Goal: Contribute content

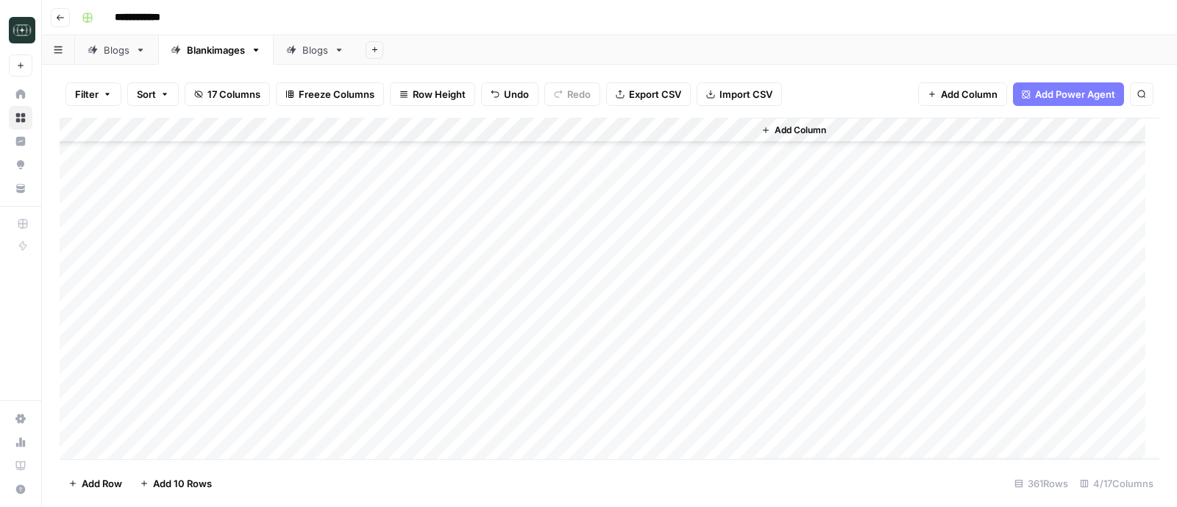
click at [60, 20] on icon "button" at bounding box center [60, 17] width 9 height 9
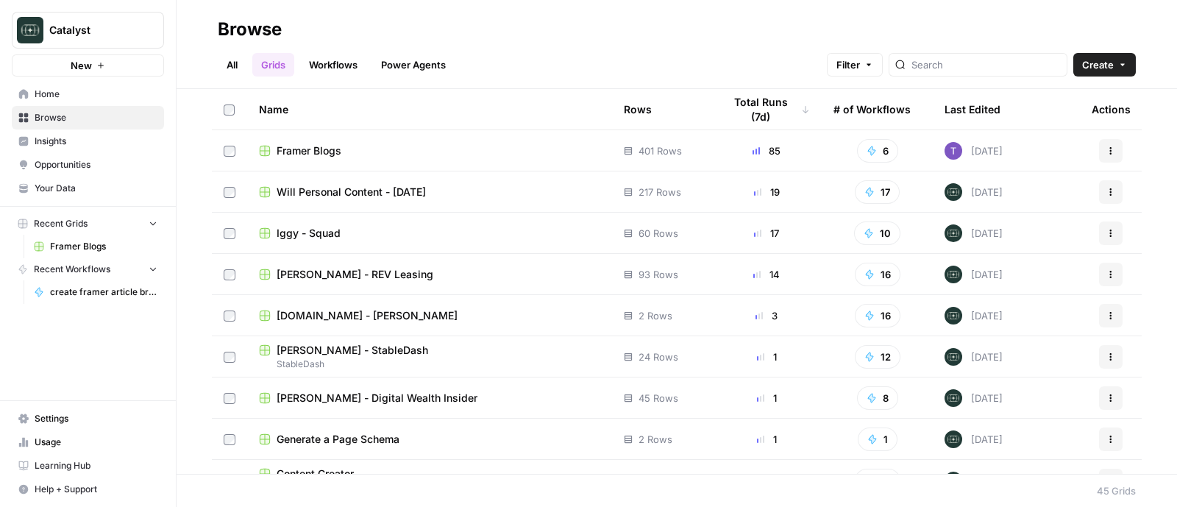
click at [55, 185] on span "Your Data" at bounding box center [96, 188] width 123 height 13
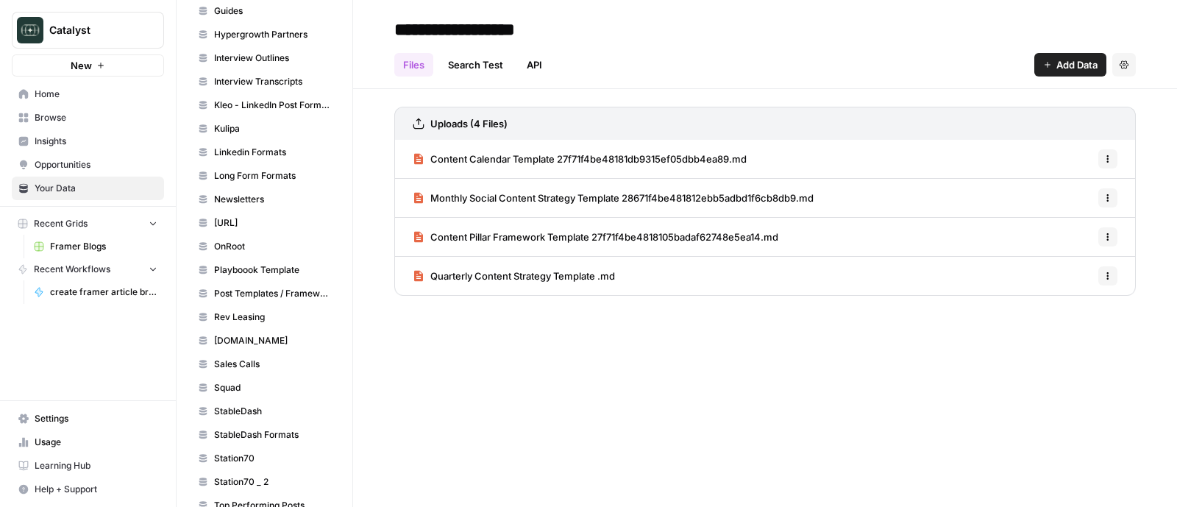
scroll to position [920, 0]
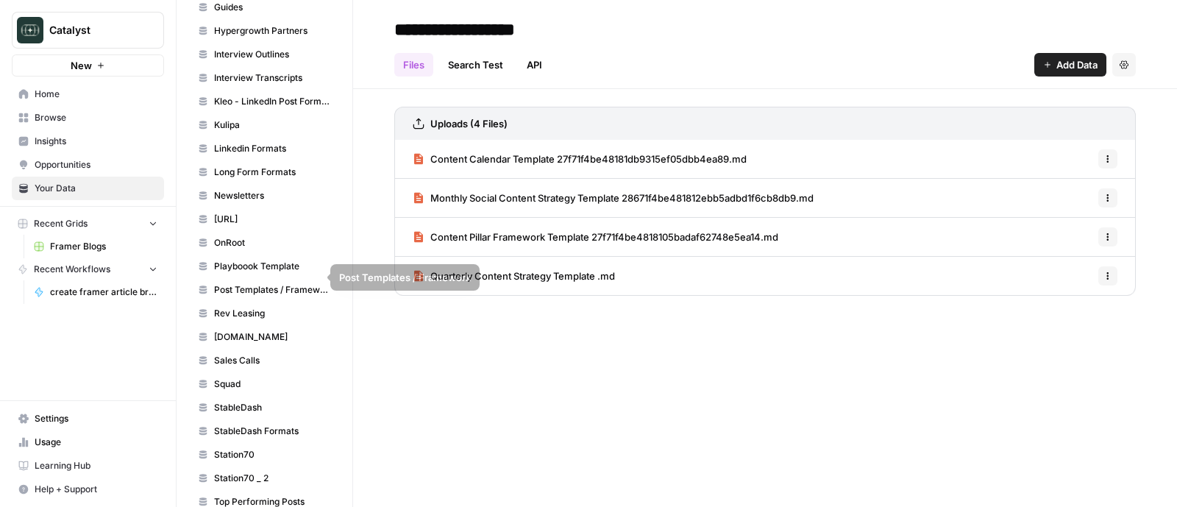
click at [224, 307] on span "Rev Leasing" at bounding box center [272, 313] width 117 height 13
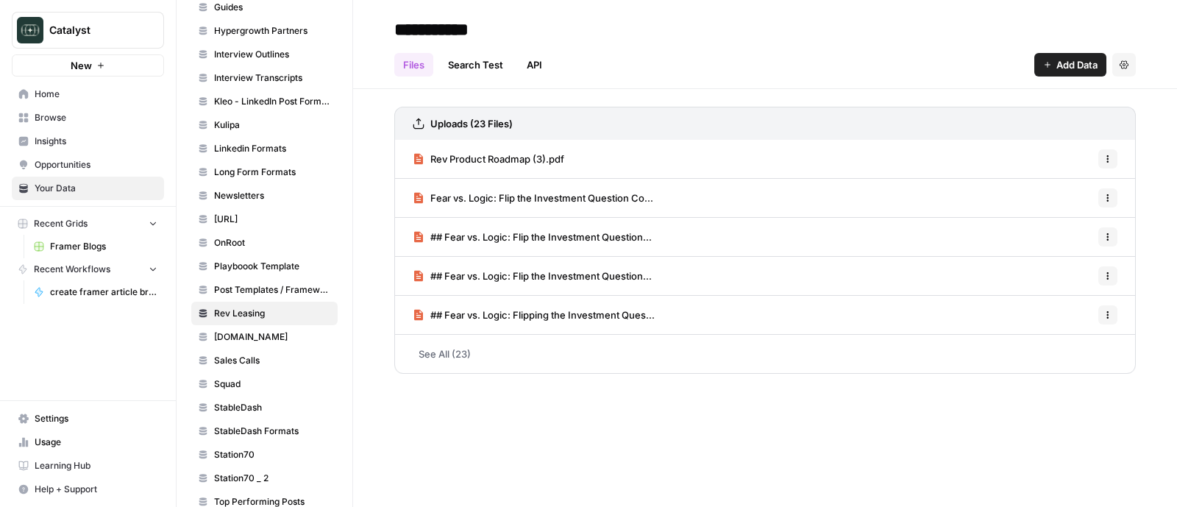
click at [1038, 74] on button "Add Data" at bounding box center [1071, 65] width 72 height 24
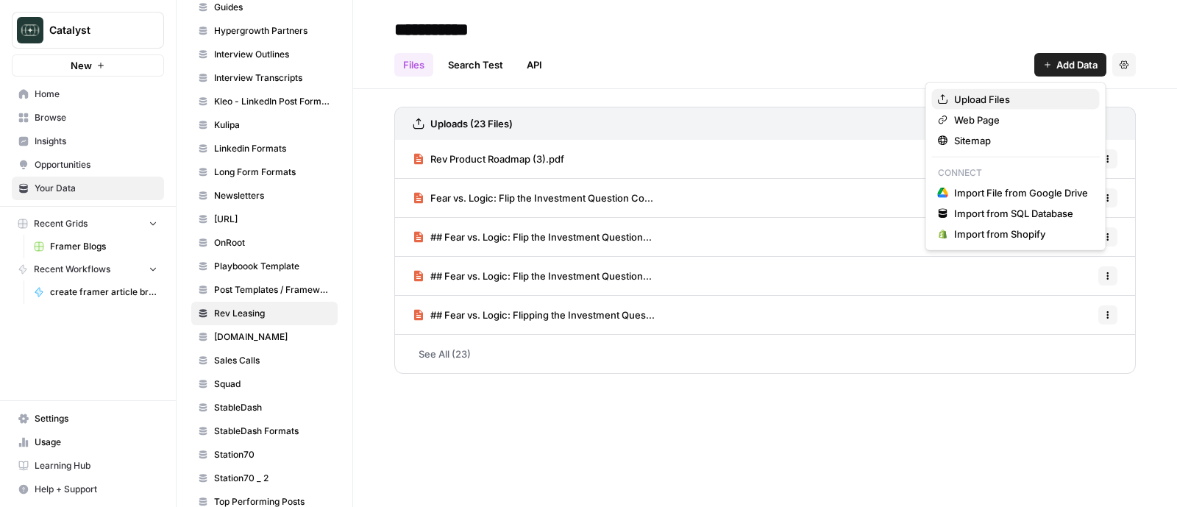
click at [993, 100] on span "Upload Files" at bounding box center [1021, 99] width 134 height 15
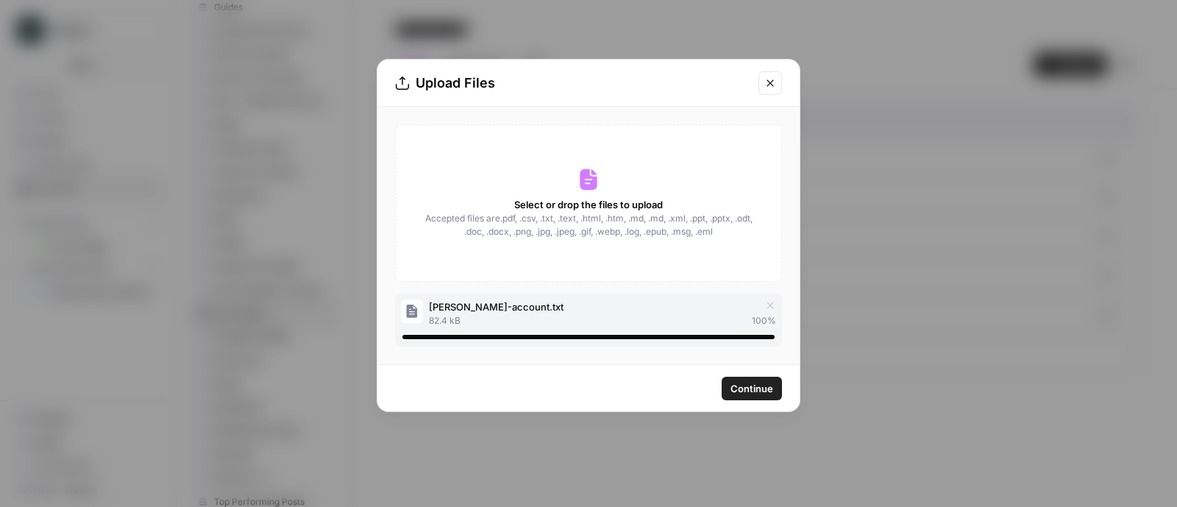
click at [749, 391] on span "Continue" at bounding box center [752, 388] width 43 height 15
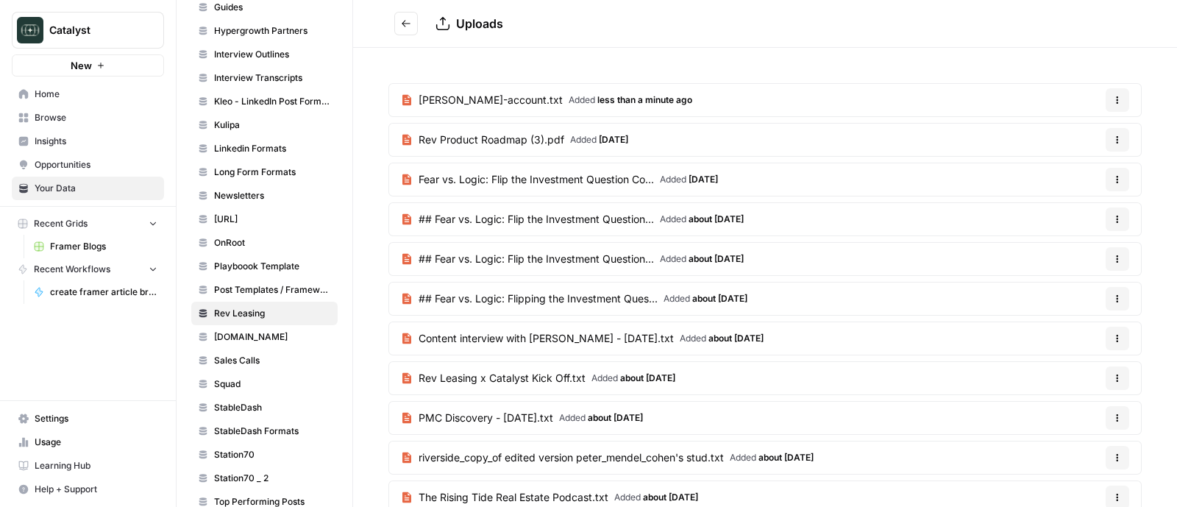
click at [81, 249] on span "Framer Blogs" at bounding box center [103, 246] width 107 height 13
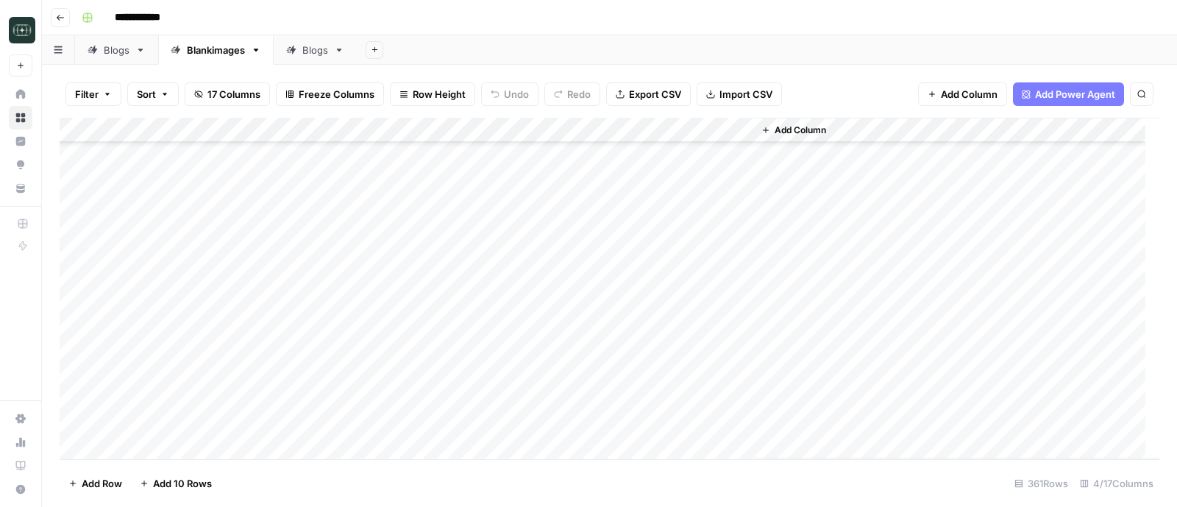
scroll to position [8739, 0]
click at [406, 269] on div "Add Column" at bounding box center [610, 288] width 1100 height 341
click at [556, 270] on div "Add Column" at bounding box center [610, 288] width 1100 height 341
click at [701, 272] on div "Add Column" at bounding box center [610, 288] width 1100 height 341
